Goal: Navigation & Orientation: Understand site structure

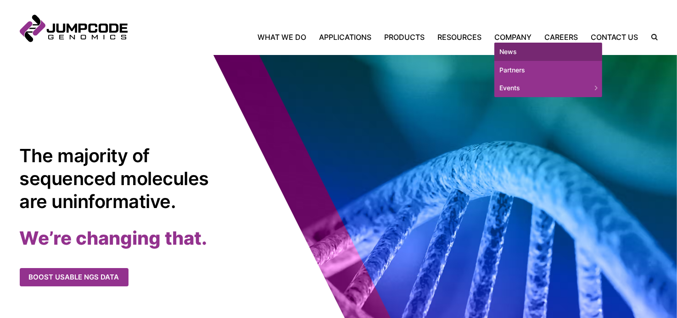
click at [507, 52] on link "News" at bounding box center [548, 52] width 108 height 18
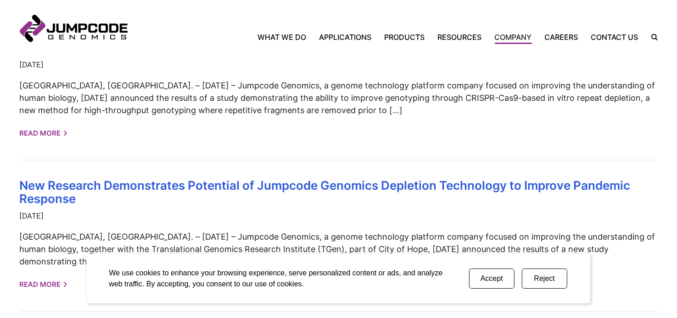
scroll to position [688, 0]
click at [268, 35] on link "What We Do" at bounding box center [285, 37] width 55 height 11
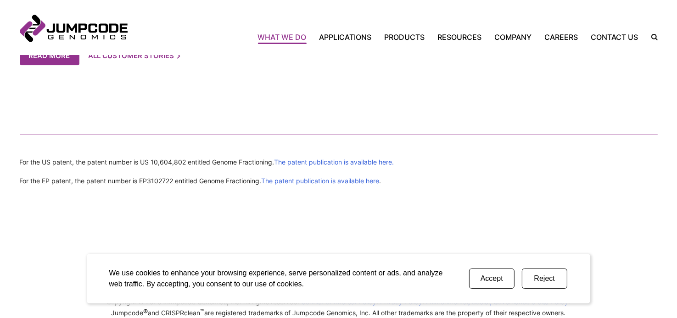
scroll to position [2081, 0]
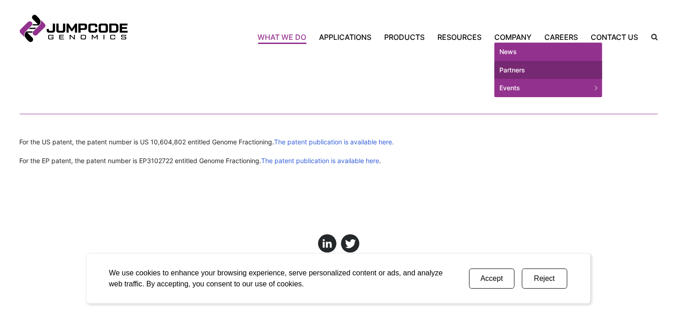
click at [516, 68] on link "Partners" at bounding box center [548, 70] width 108 height 18
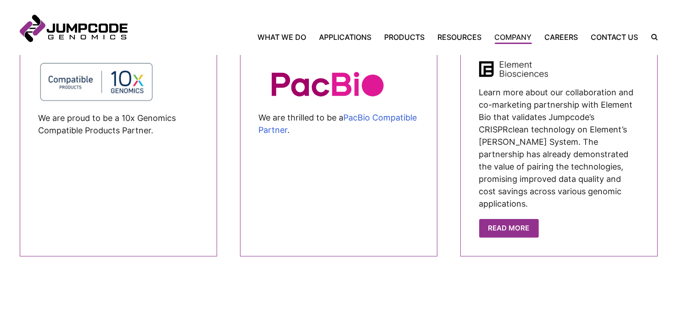
scroll to position [907, 0]
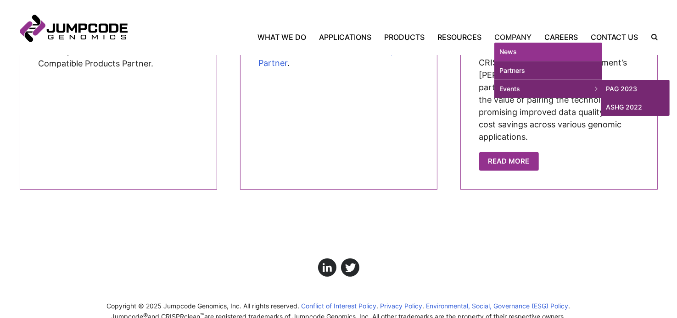
click at [512, 89] on link "Events" at bounding box center [548, 89] width 108 height 18
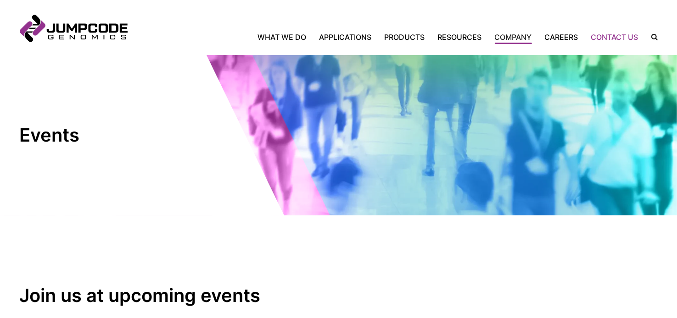
click at [604, 37] on link "Contact Us" at bounding box center [615, 37] width 60 height 11
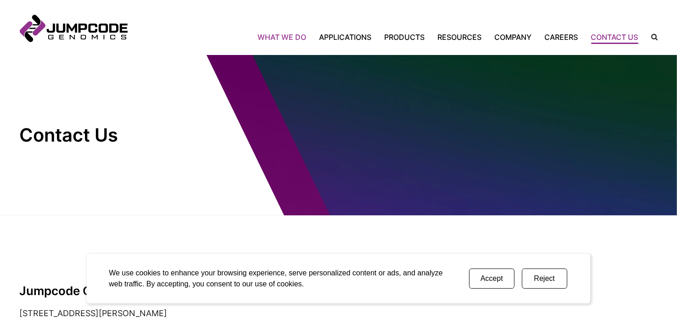
click at [295, 39] on link "What We Do" at bounding box center [285, 37] width 55 height 11
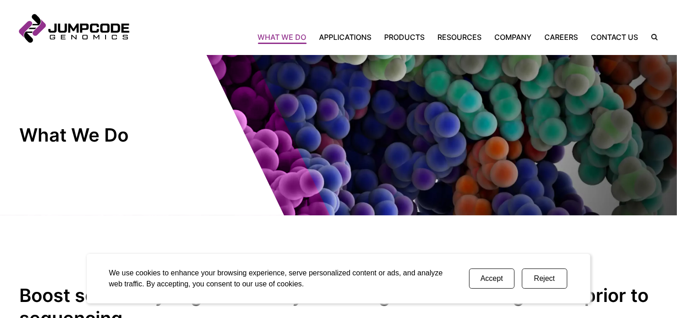
click at [88, 31] on link "Jumpcode Genomics" at bounding box center [74, 29] width 108 height 28
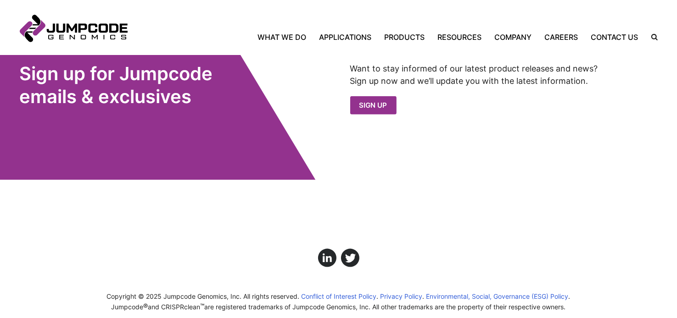
scroll to position [1039, 0]
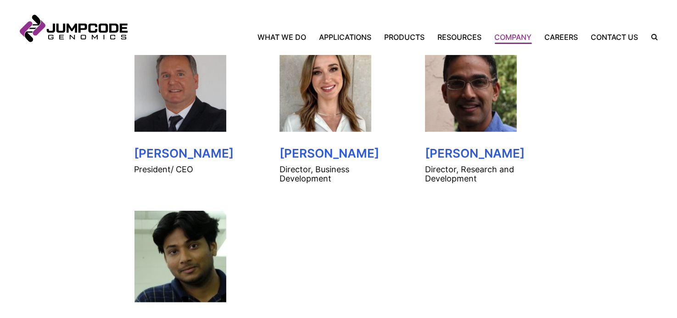
scroll to position [505, 0]
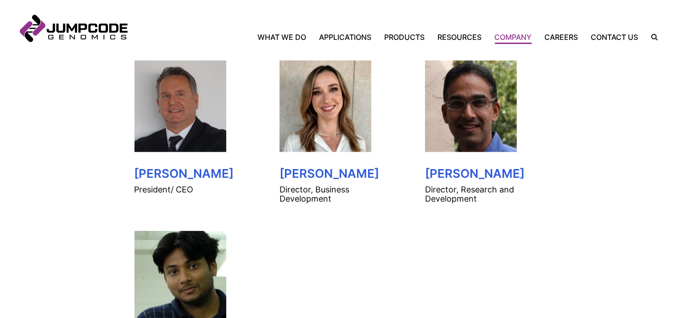
click at [167, 102] on img at bounding box center [180, 107] width 92 height 92
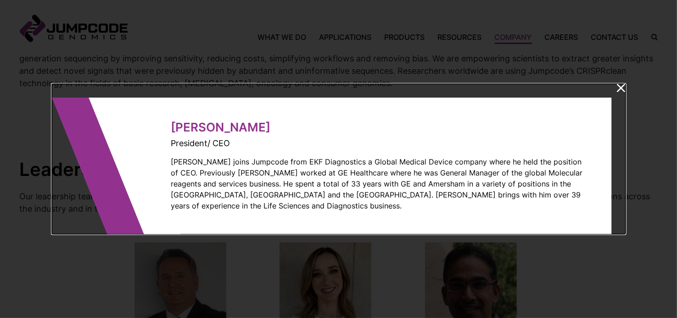
scroll to position [321, 0]
